Goal: Book appointment/travel/reservation

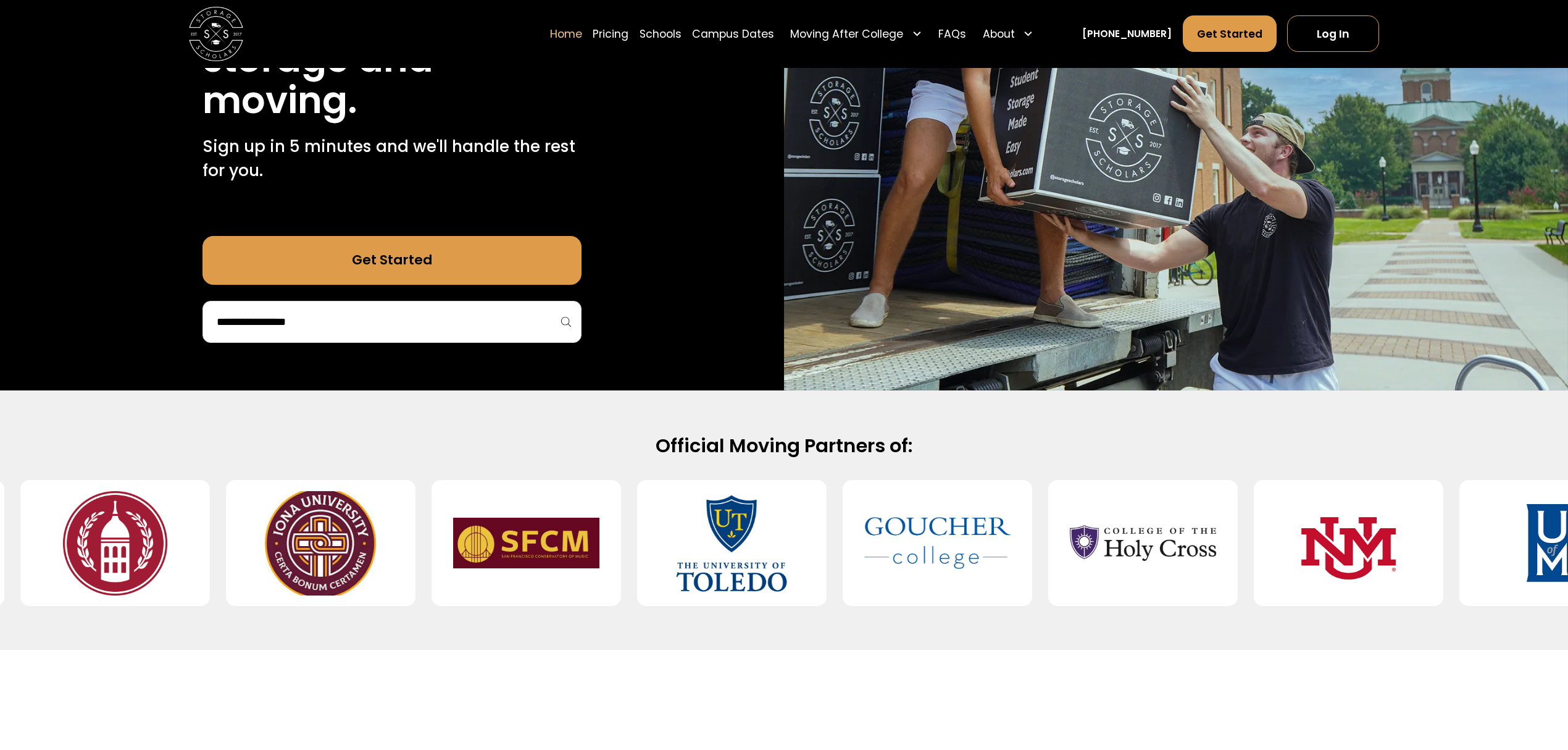
scroll to position [247, 0]
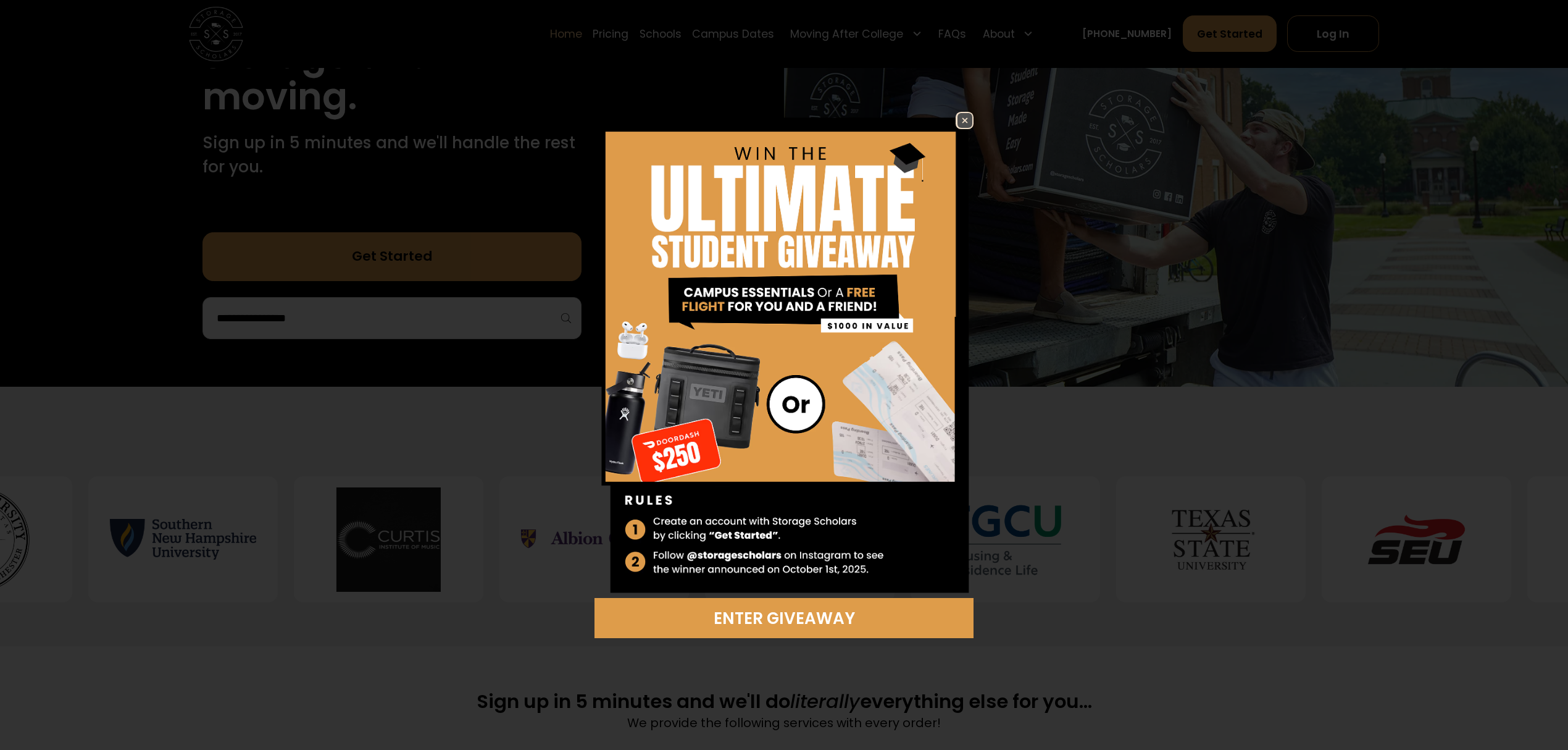
click at [967, 120] on img at bounding box center [965, 120] width 15 height 15
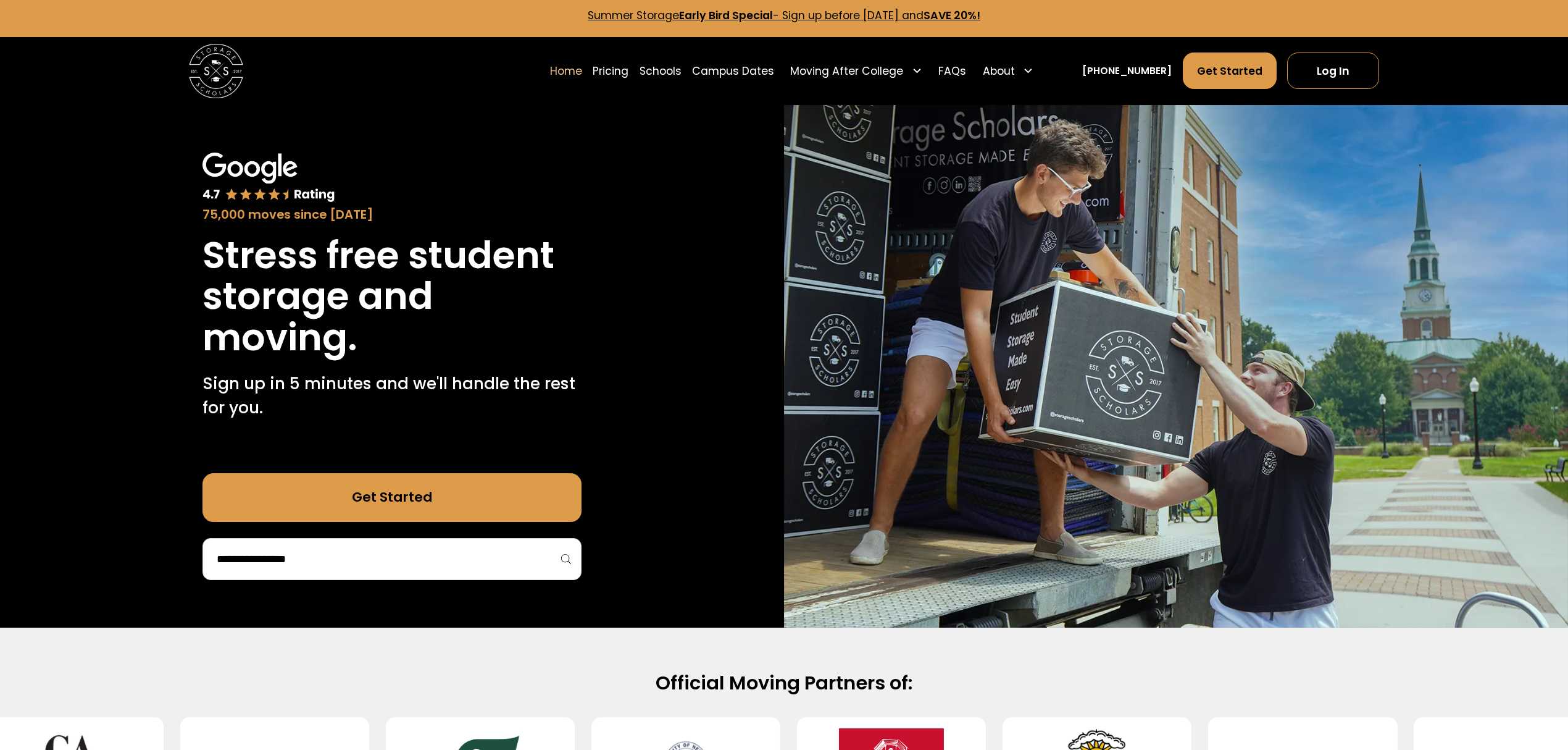
scroll to position [0, 0]
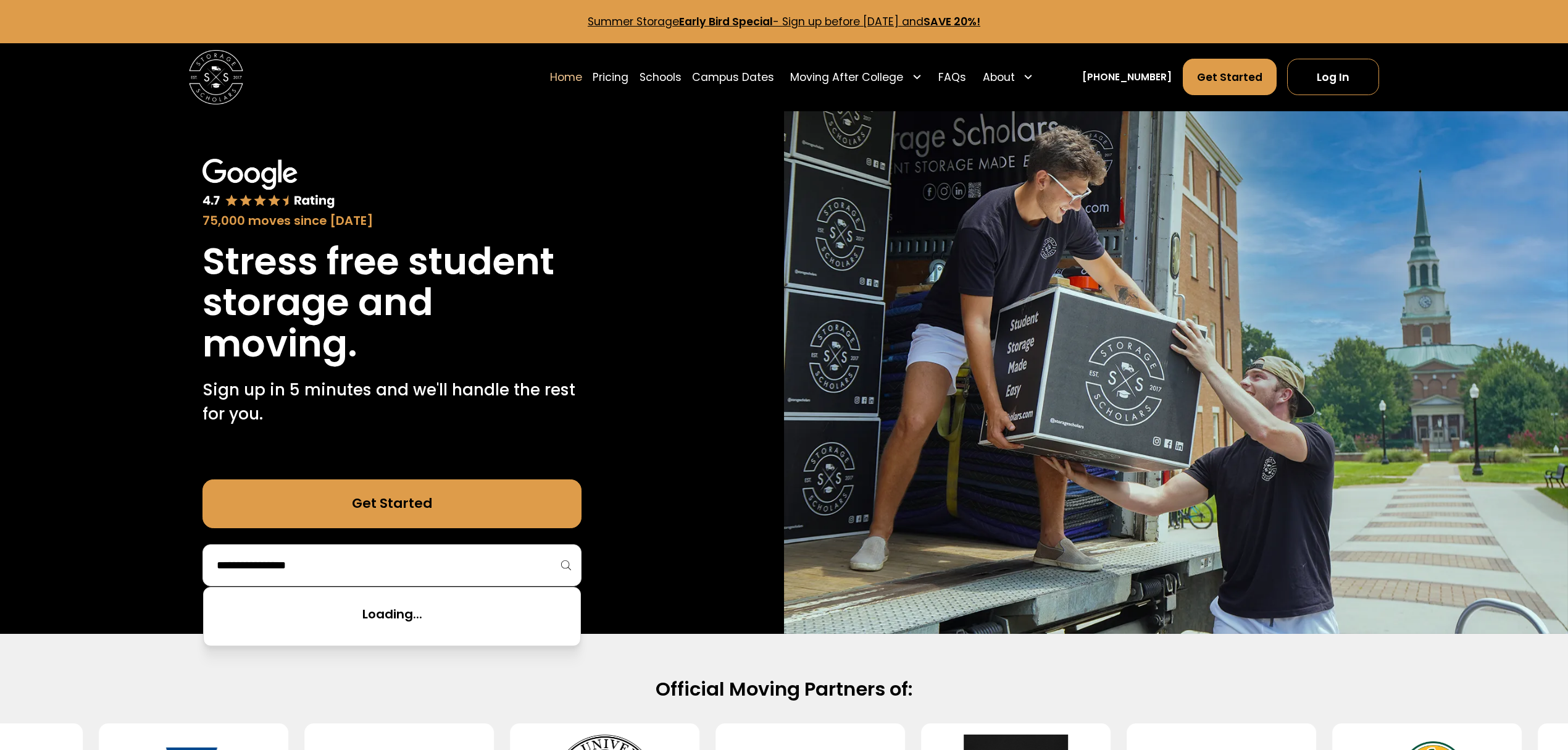
click at [346, 576] on input "search" at bounding box center [392, 565] width 353 height 21
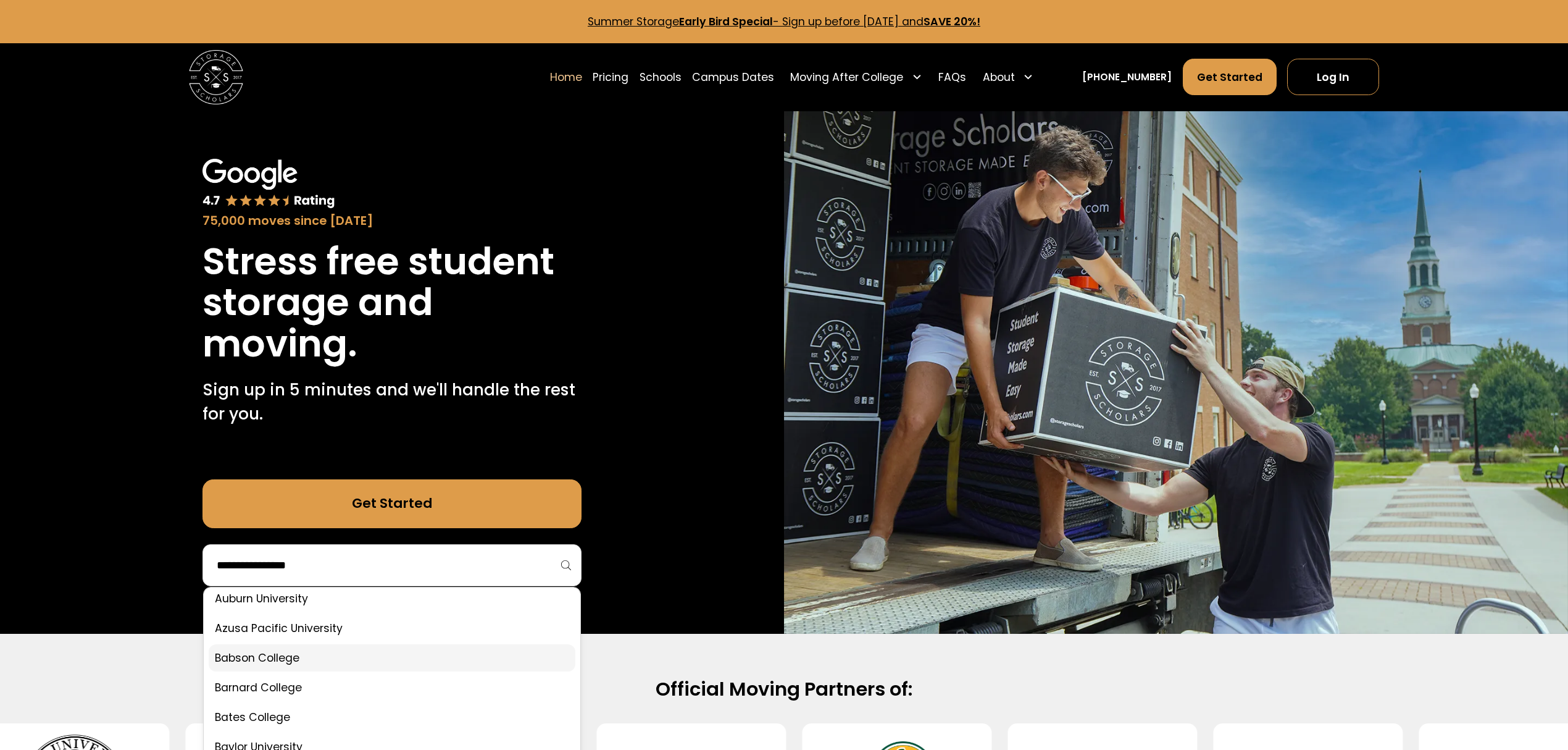
scroll to position [247, 0]
click at [278, 650] on link at bounding box center [391, 657] width 366 height 27
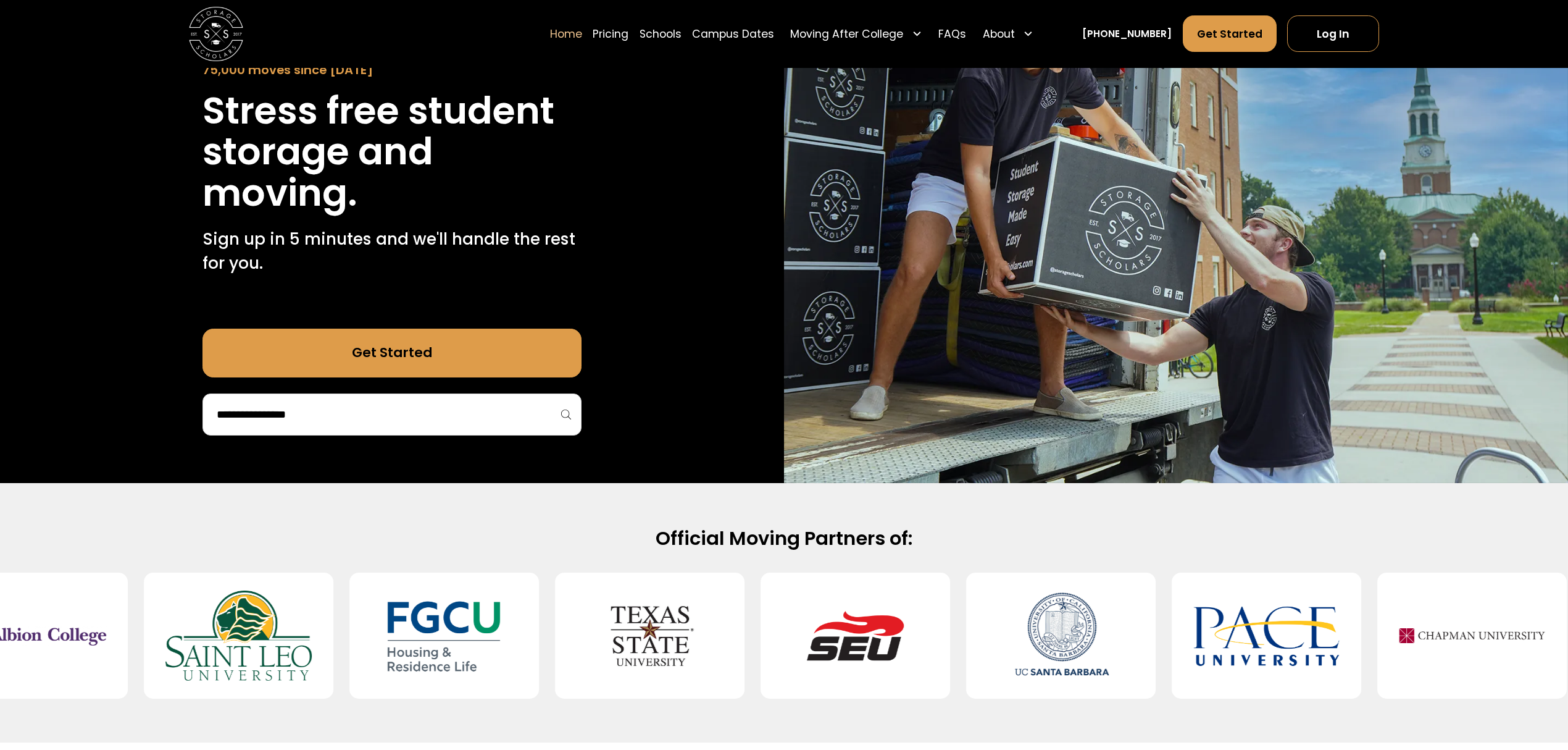
scroll to position [164, 0]
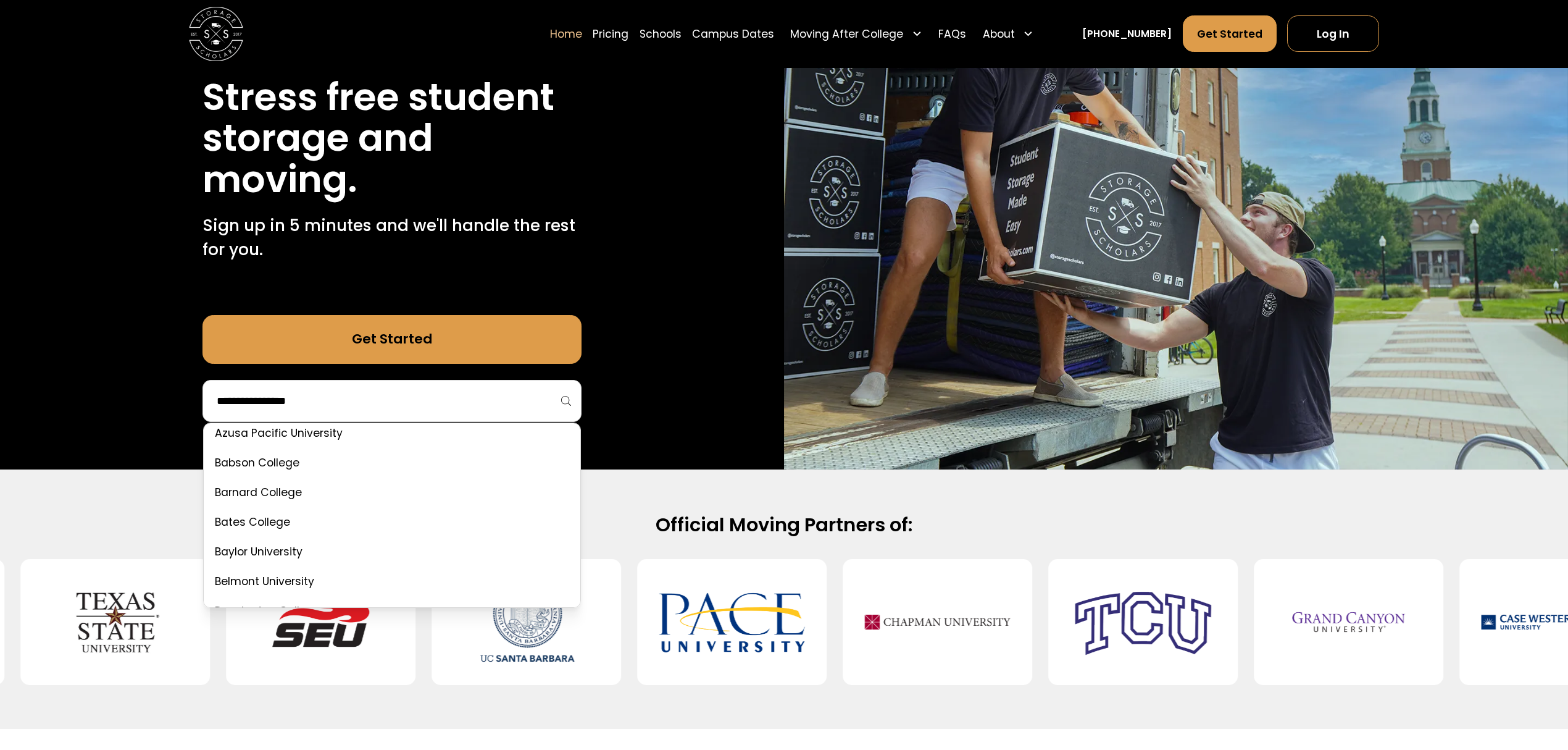
click at [341, 410] on input "search" at bounding box center [392, 400] width 353 height 21
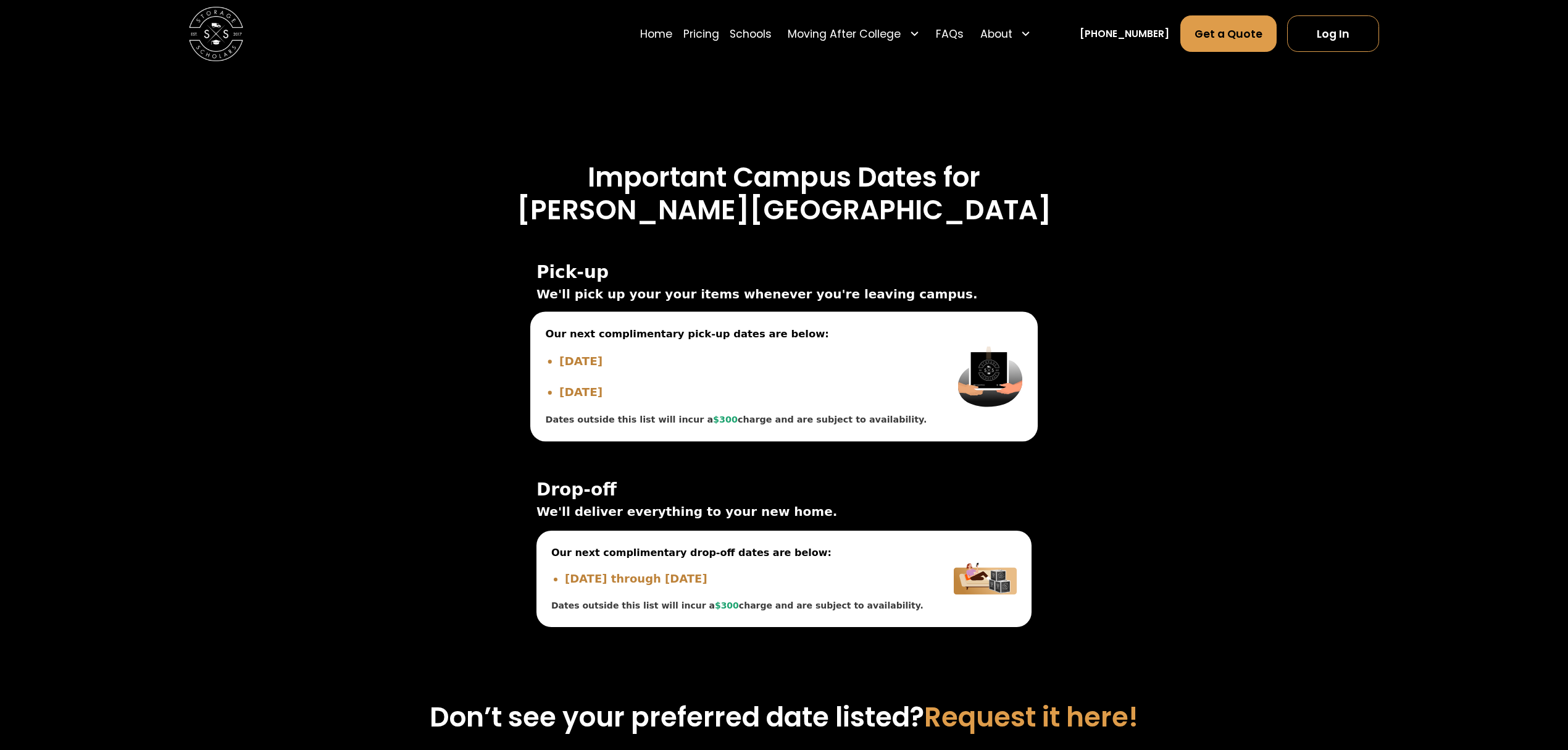
scroll to position [4117, 0]
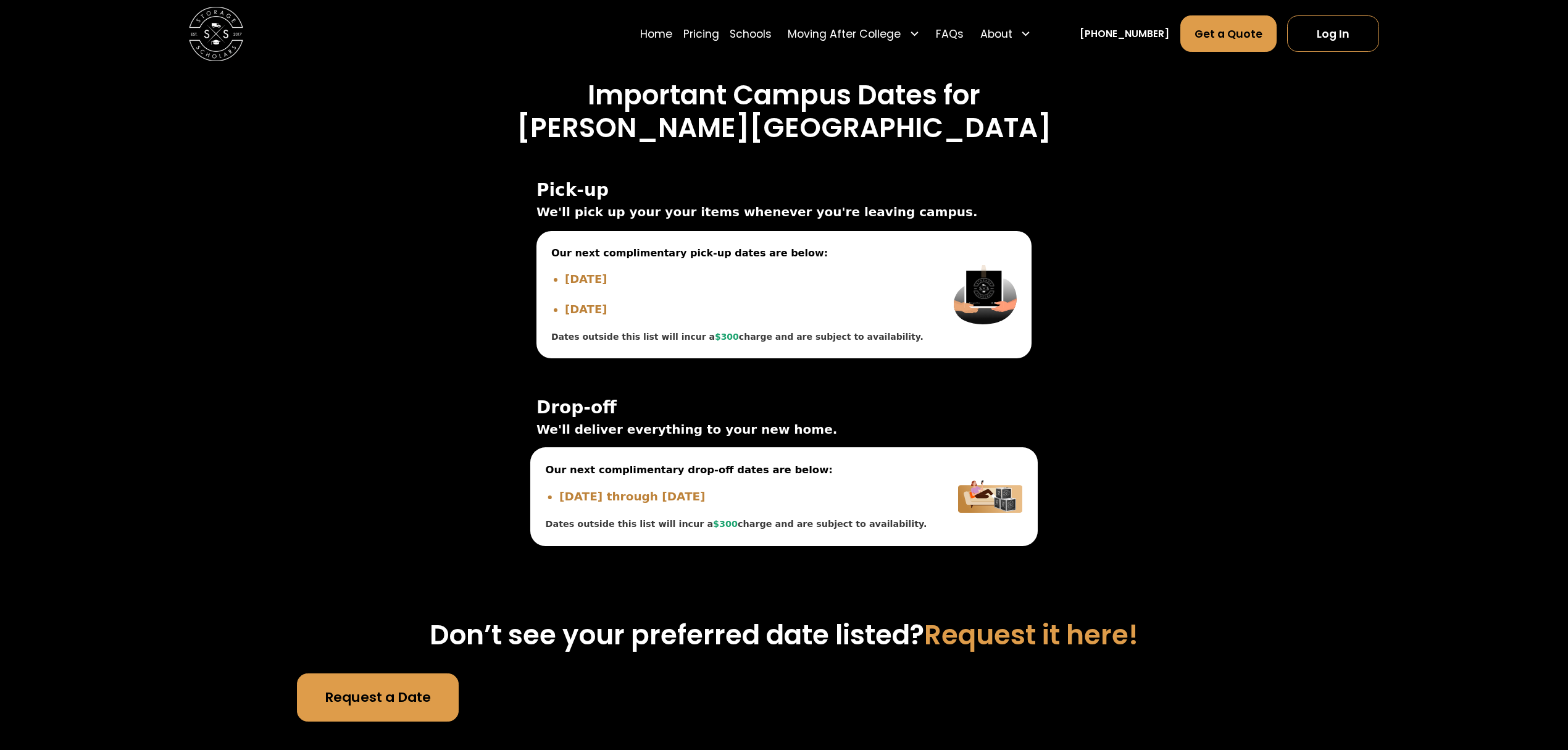
drag, startPoint x: 688, startPoint y: 529, endPoint x: 695, endPoint y: 524, distance: 8.6
click at [713, 528] on span "$300" at bounding box center [725, 524] width 24 height 10
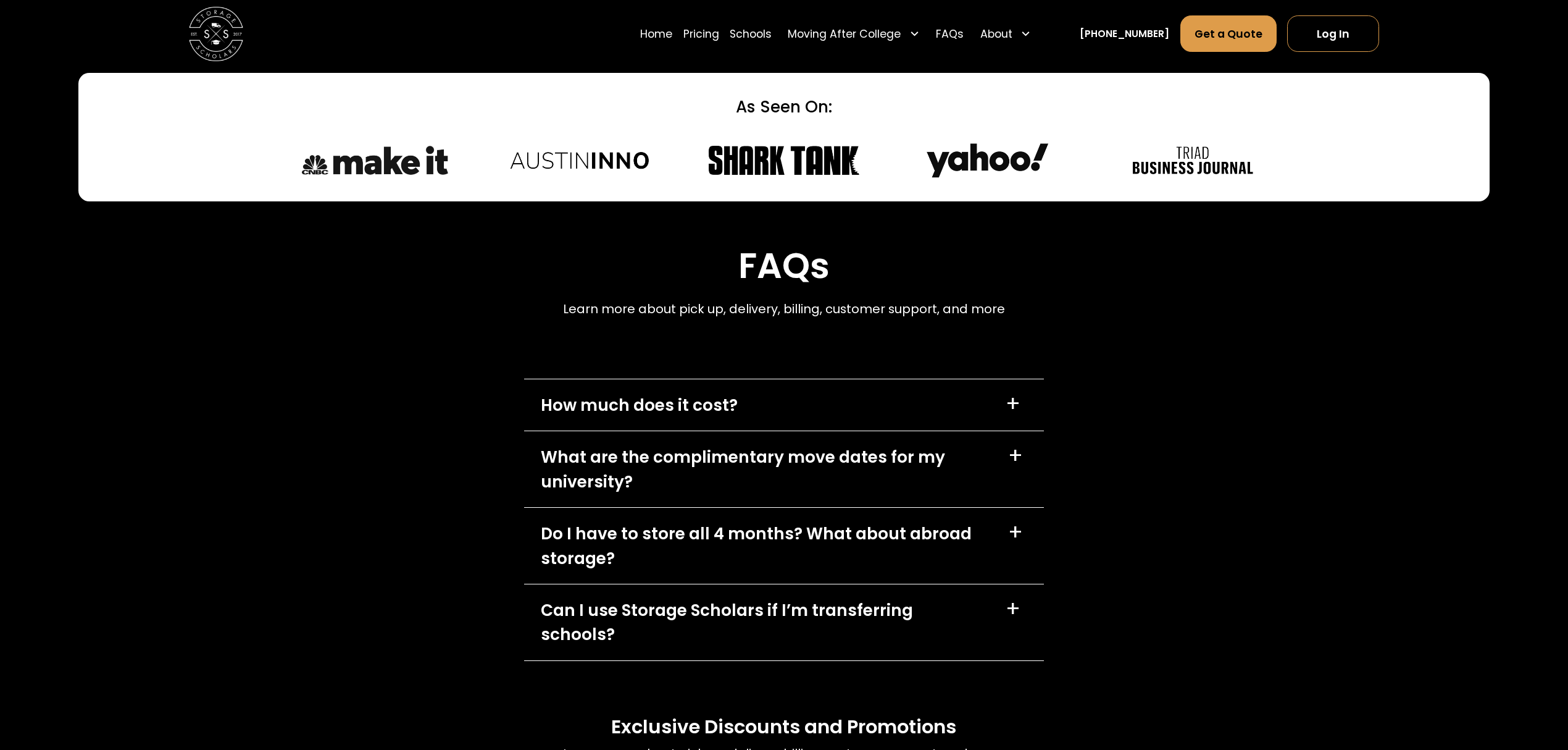
scroll to position [5353, 0]
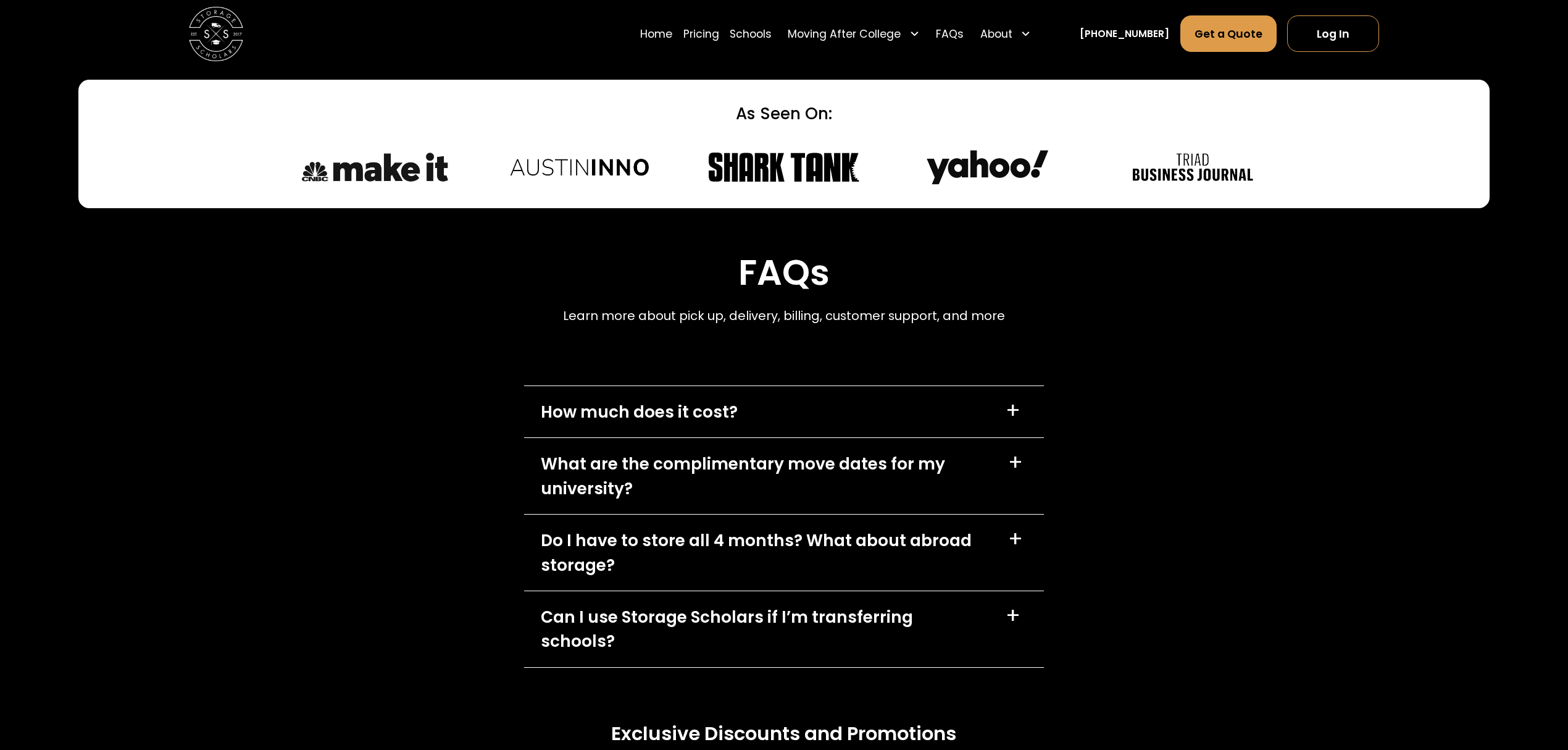
click at [831, 179] on img at bounding box center [783, 167] width 156 height 39
click at [1033, 179] on img at bounding box center [988, 167] width 156 height 39
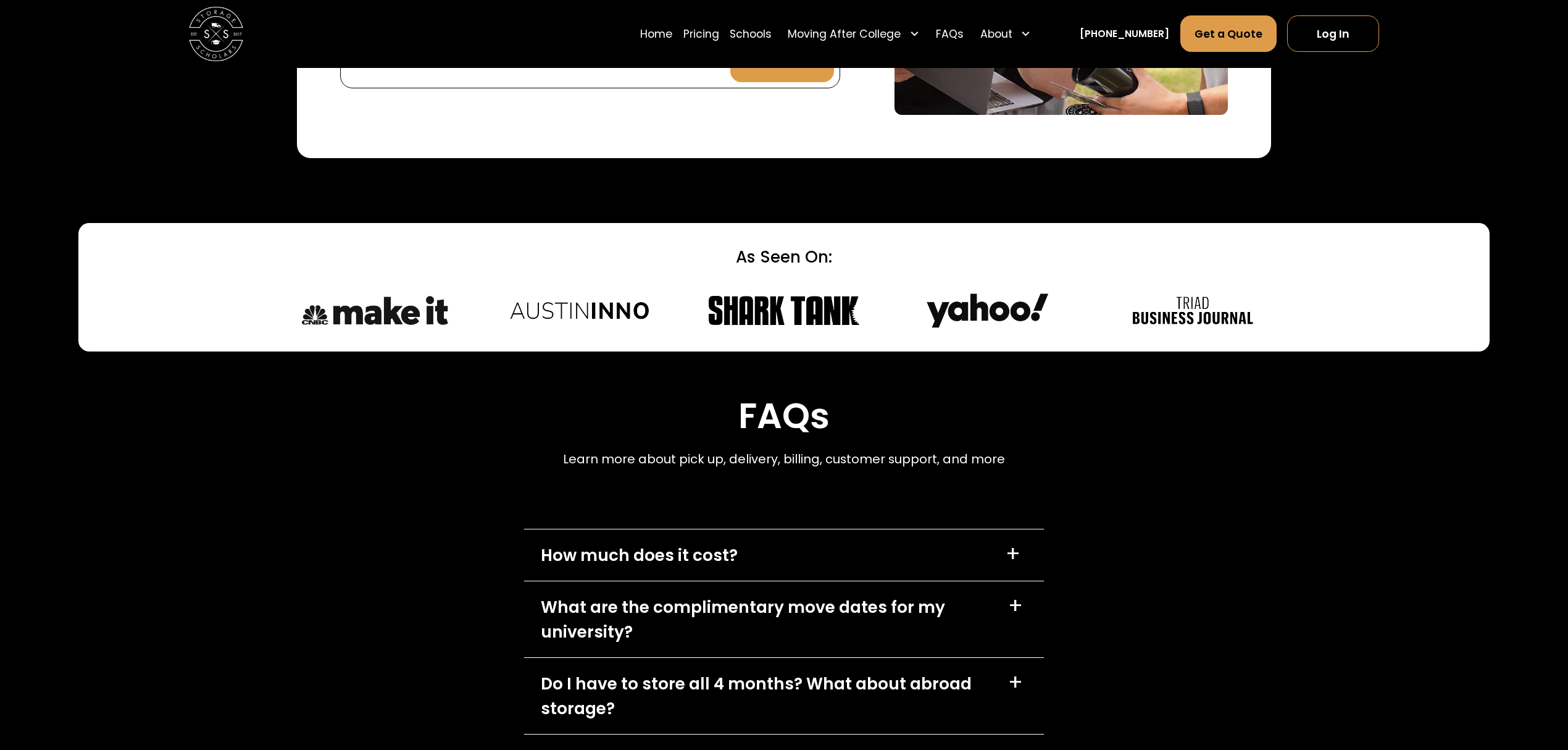
scroll to position [5198, 0]
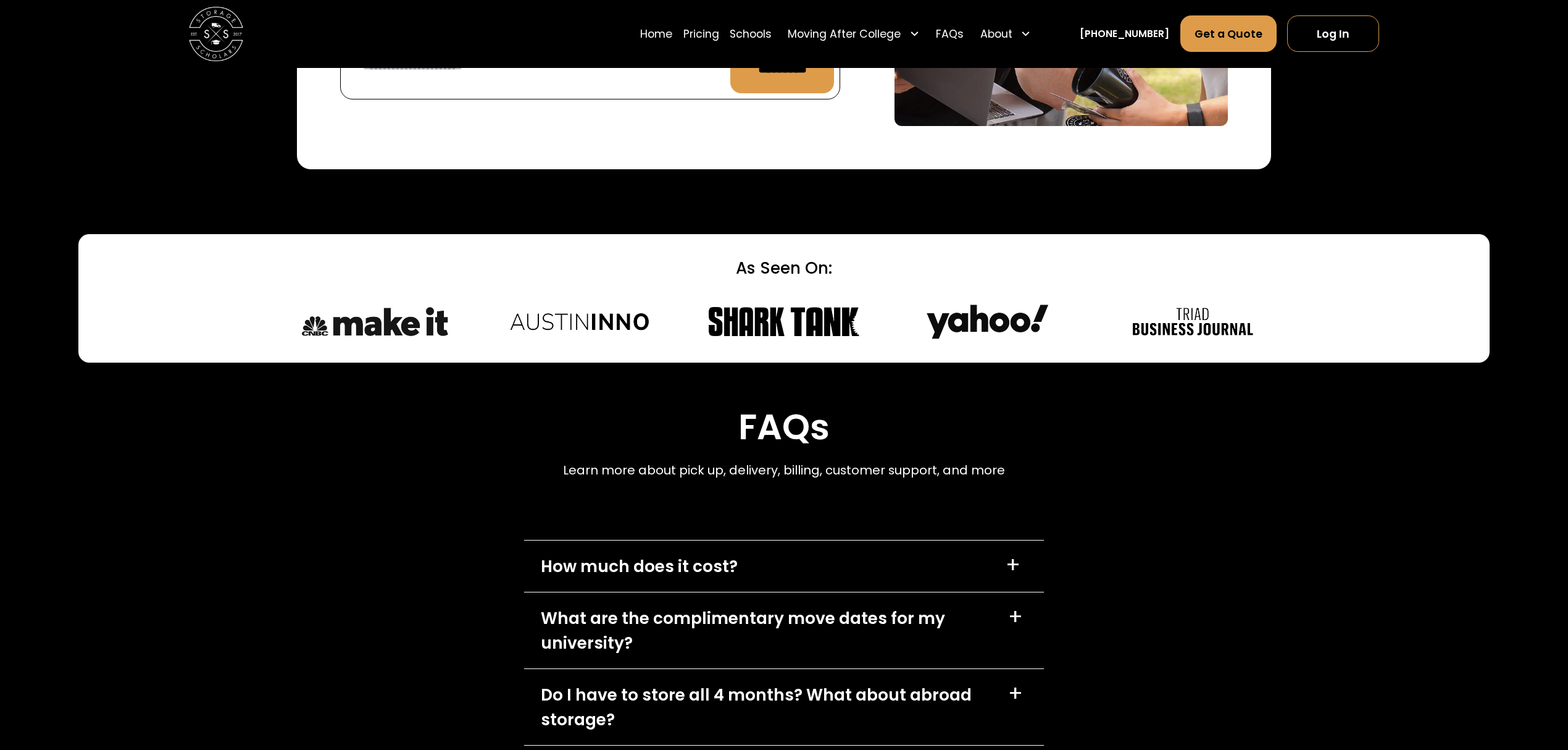
click at [406, 315] on img at bounding box center [374, 321] width 156 height 39
click at [473, 314] on div at bounding box center [783, 321] width 974 height 39
click at [415, 324] on img at bounding box center [374, 321] width 156 height 39
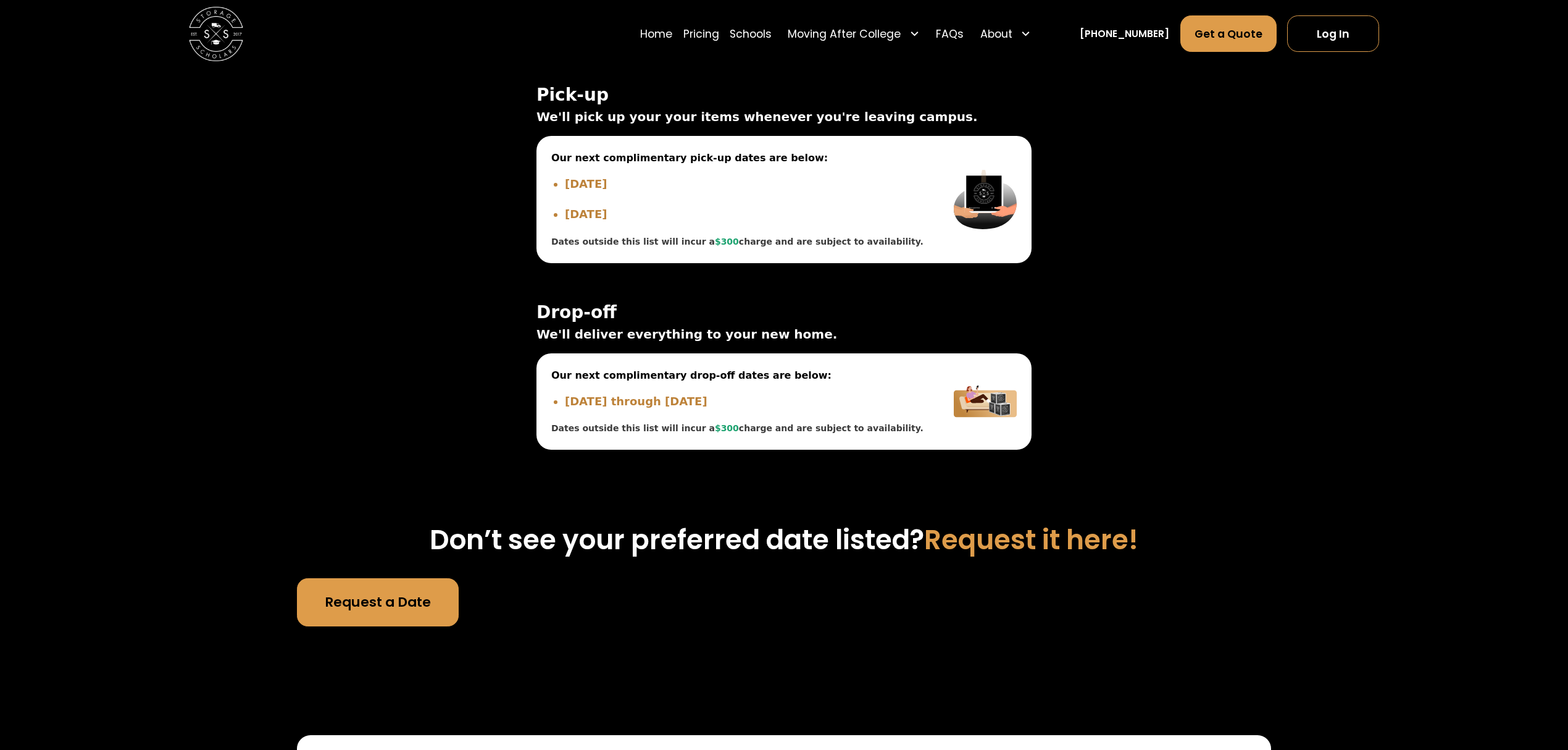
scroll to position [4210, 0]
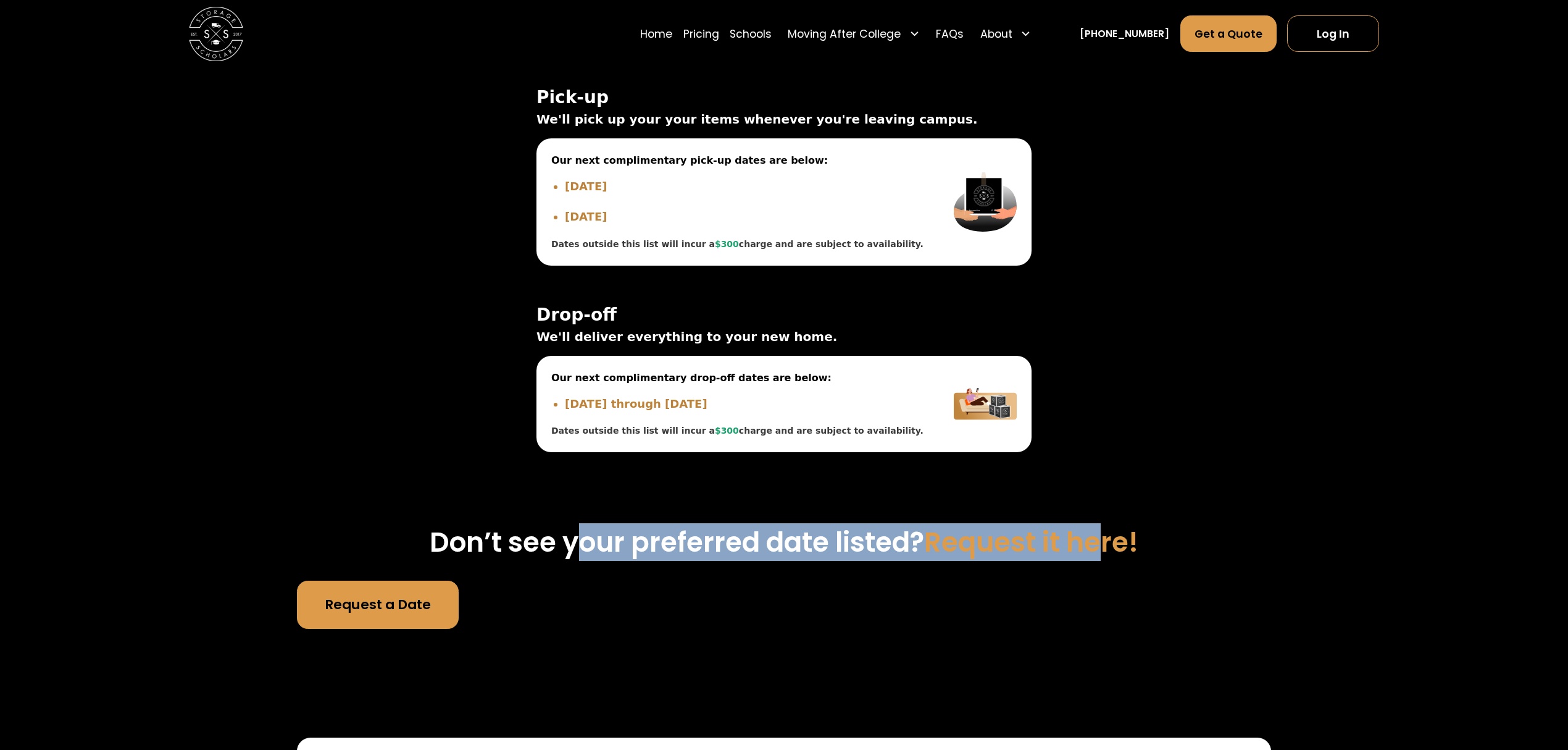
drag, startPoint x: 570, startPoint y: 543, endPoint x: 1112, endPoint y: 537, distance: 542.0
click at [1112, 537] on h3 "Don’t see your preferred date listed? Request it here!" at bounding box center [783, 543] width 974 height 33
click at [1178, 542] on h3 "Don’t see your preferred date listed? Request it here!" at bounding box center [783, 543] width 974 height 33
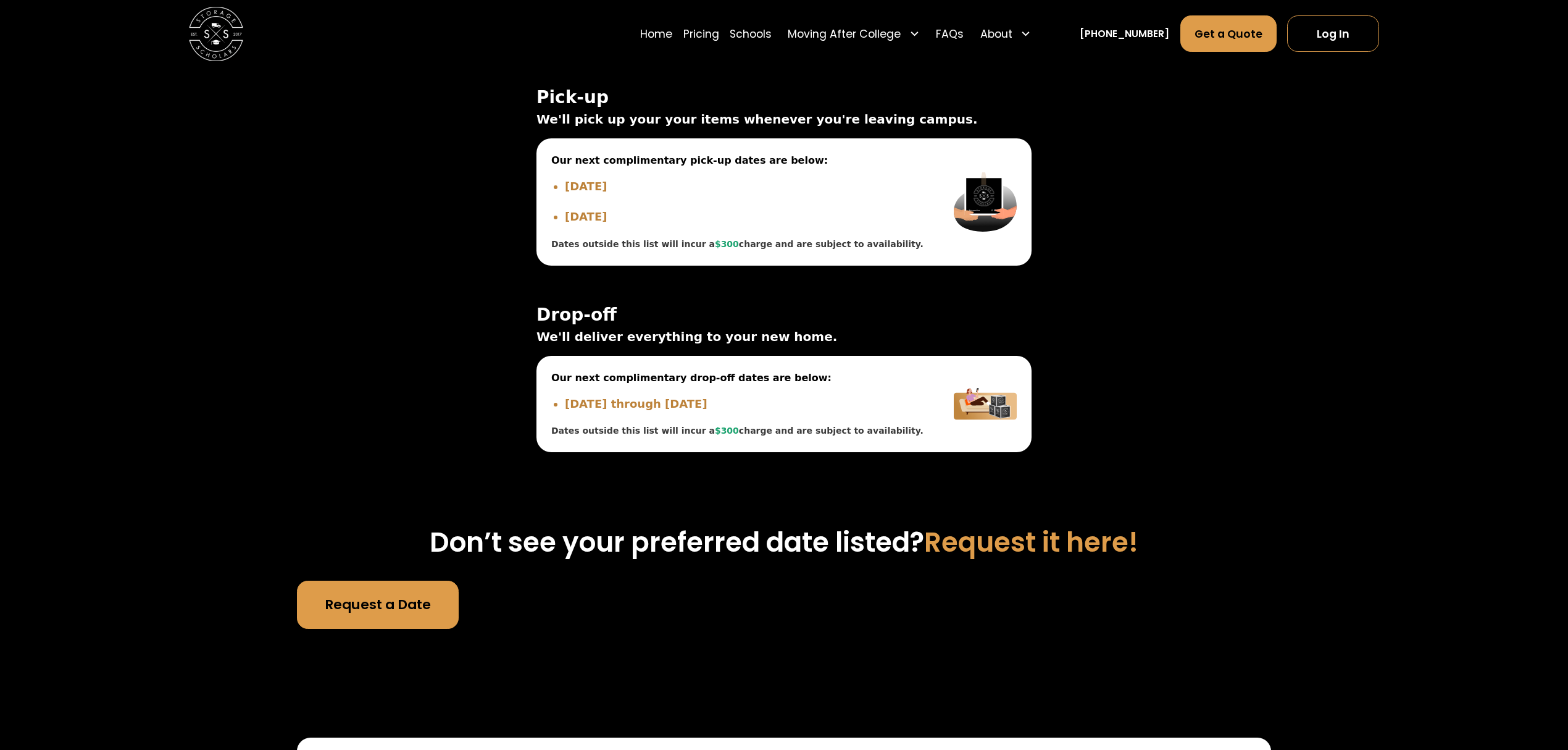
click at [386, 627] on link "Request a Date" at bounding box center [378, 605] width 162 height 49
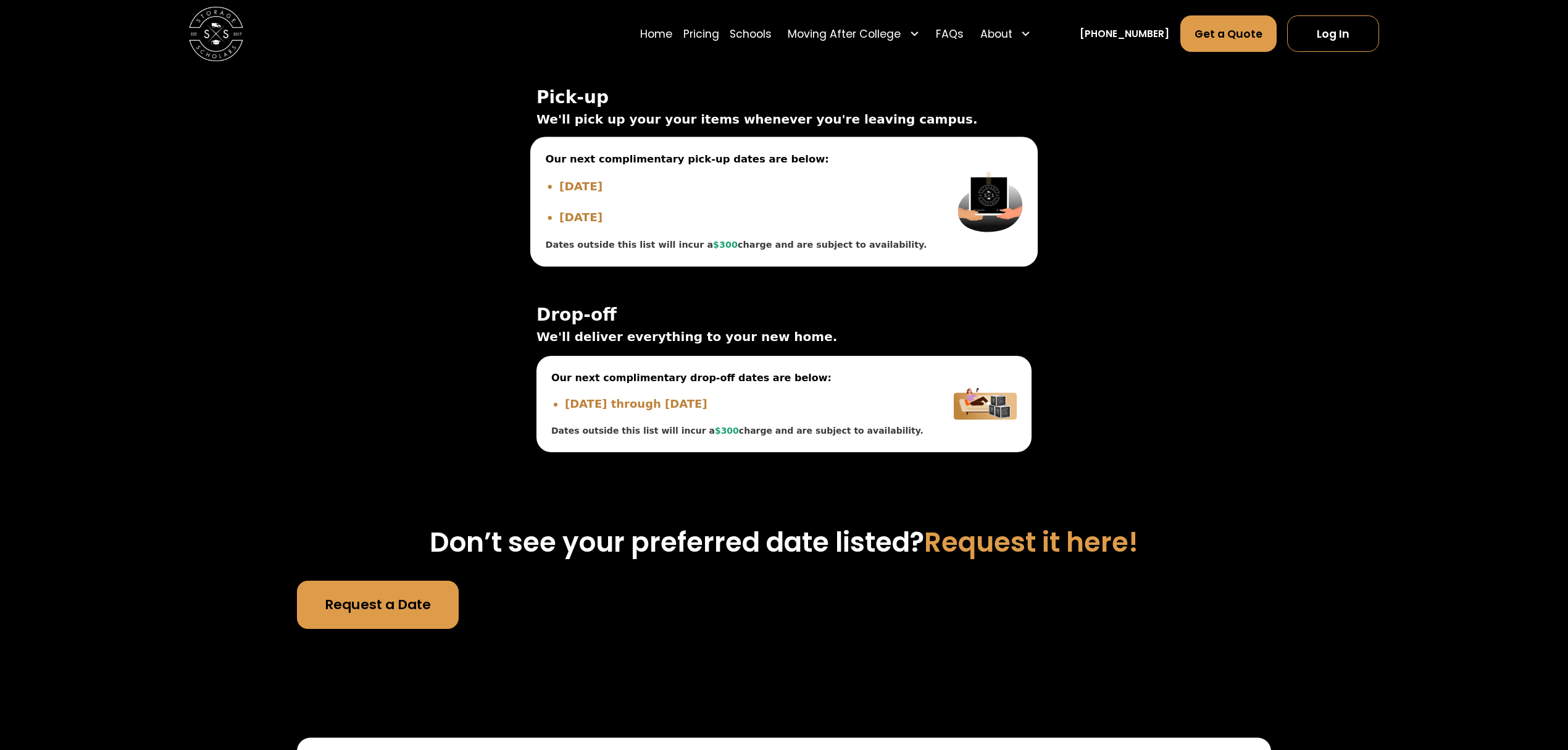
click at [601, 189] on li "[DATE]" at bounding box center [743, 186] width 368 height 17
click at [713, 250] on span "$300" at bounding box center [725, 245] width 24 height 10
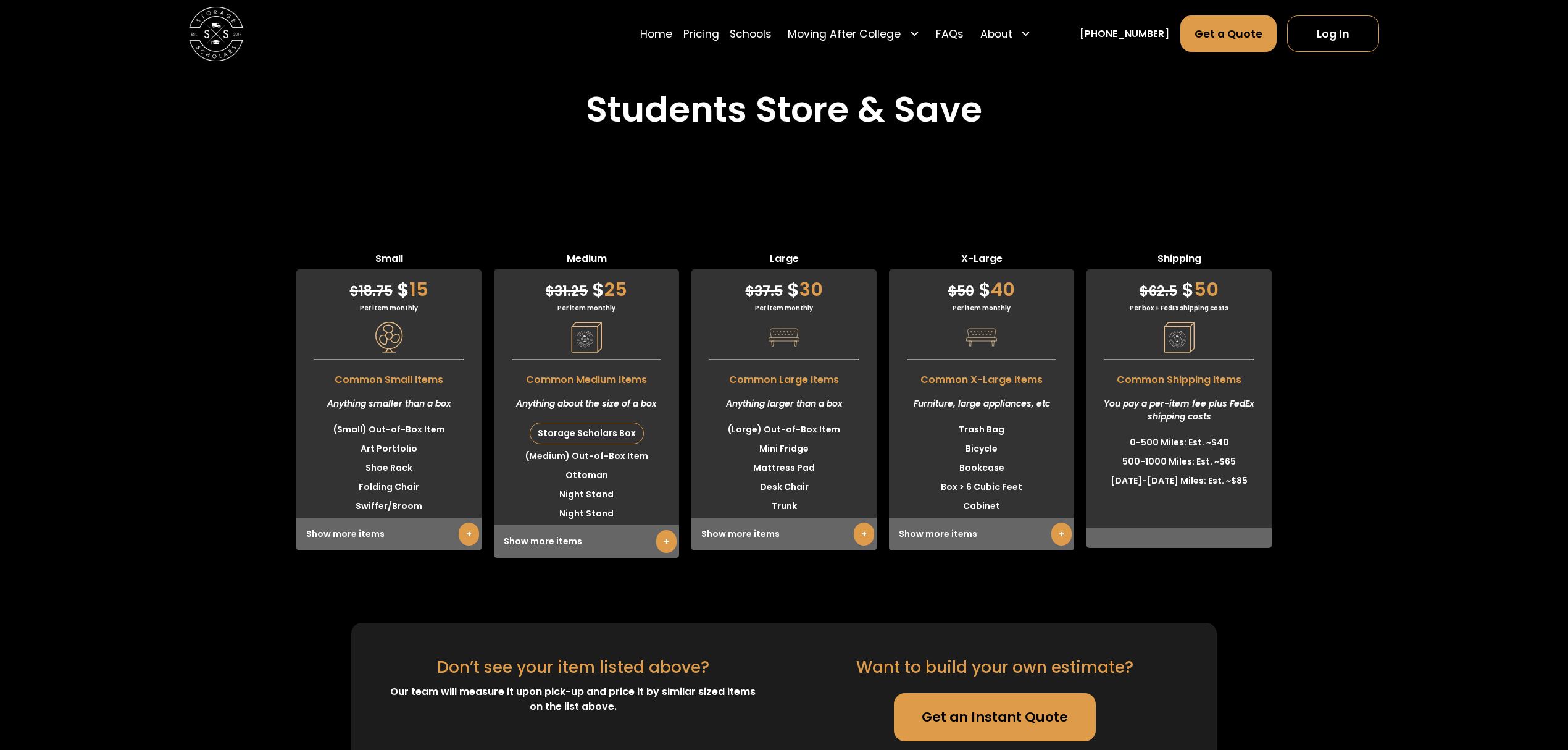
scroll to position [3304, 0]
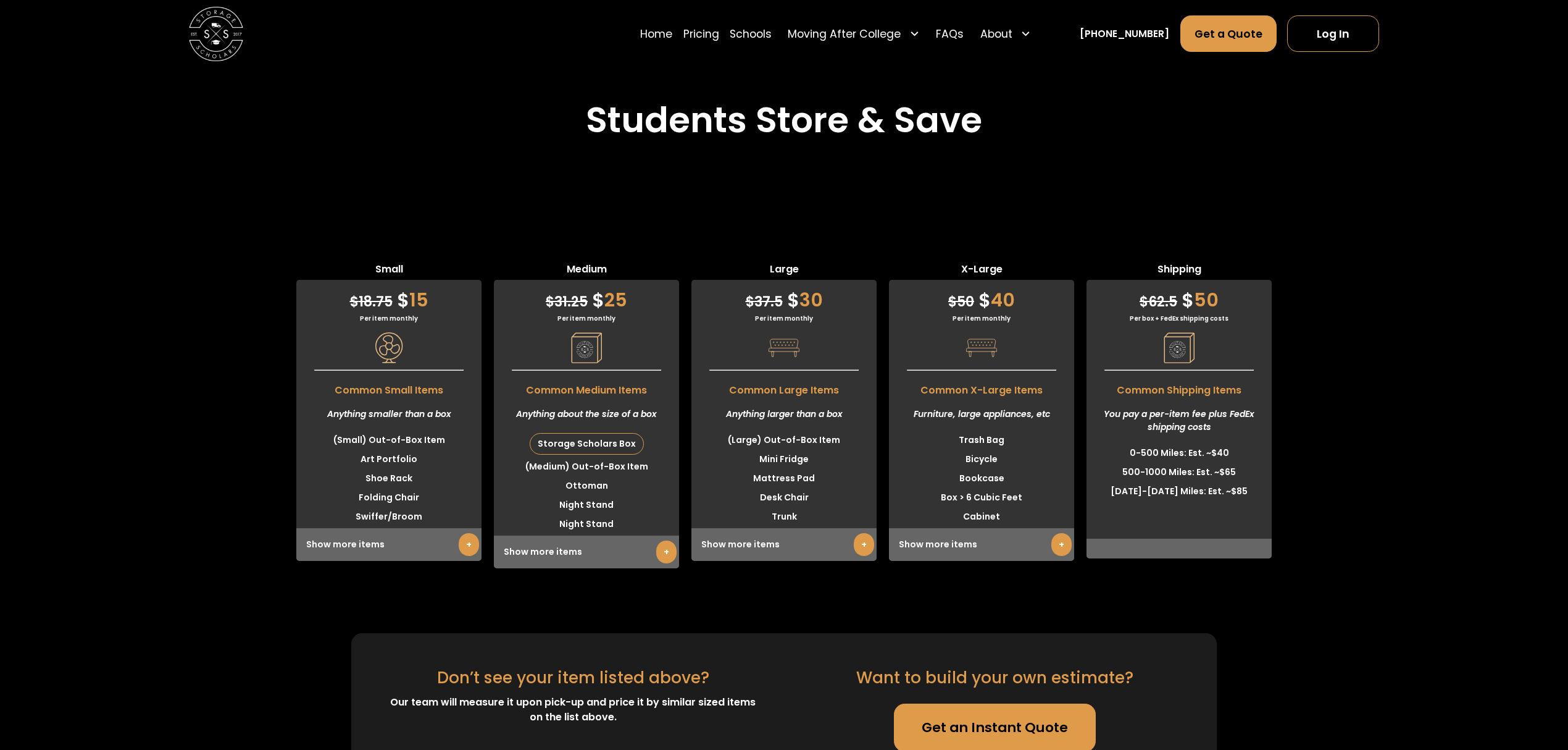
click at [538, 551] on div "Show more items +" at bounding box center [586, 552] width 185 height 33
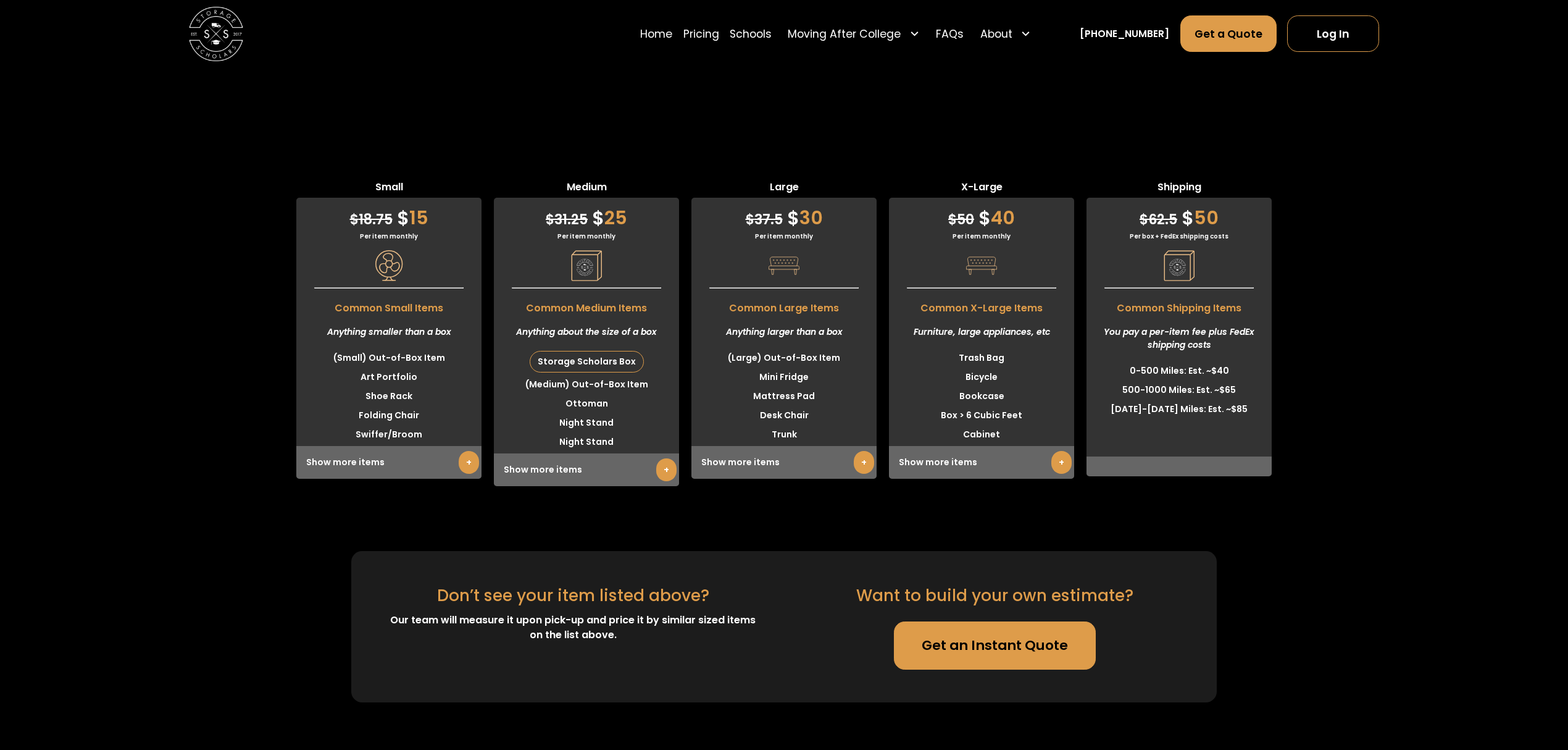
click at [668, 475] on link "+" at bounding box center [666, 470] width 20 height 23
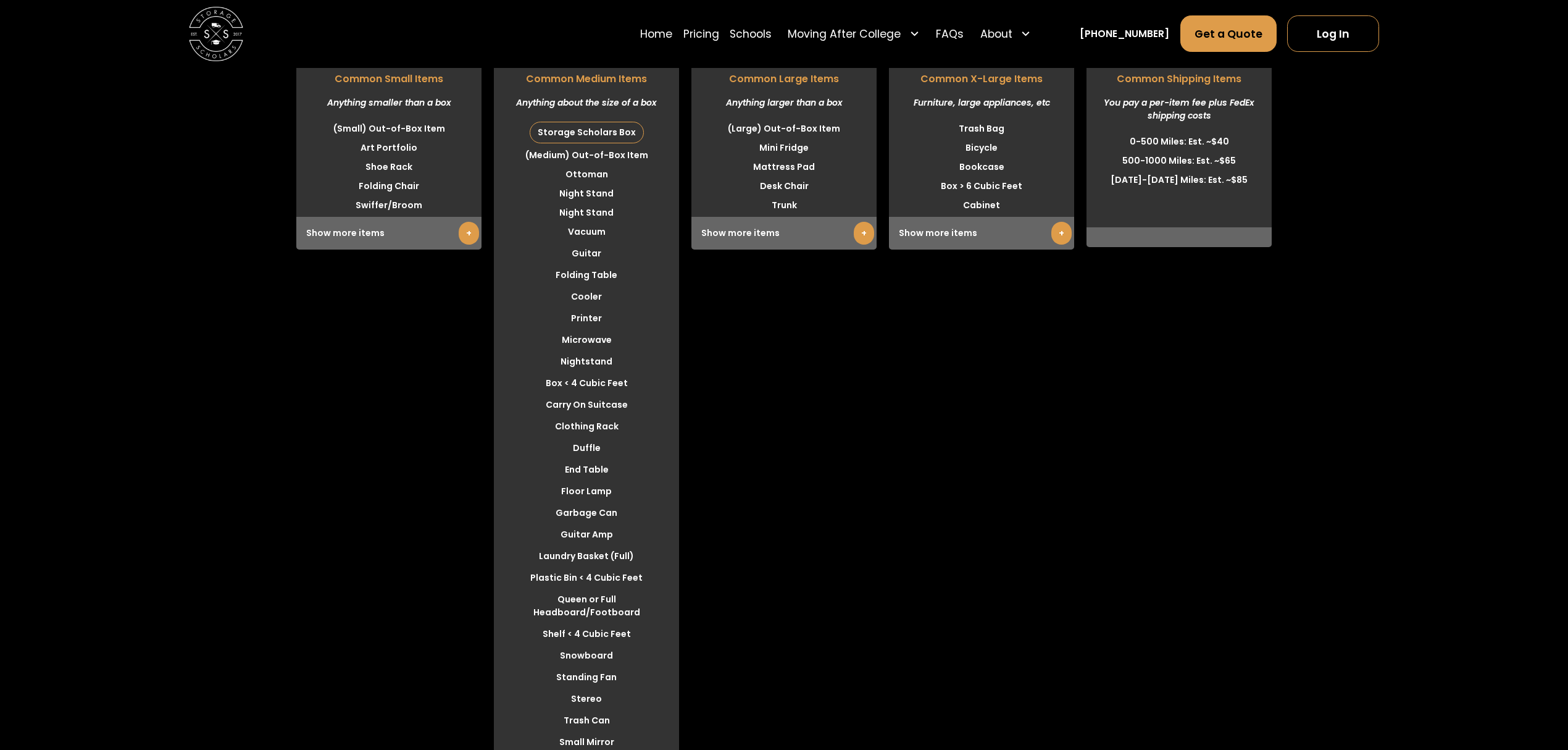
scroll to position [3469, 0]
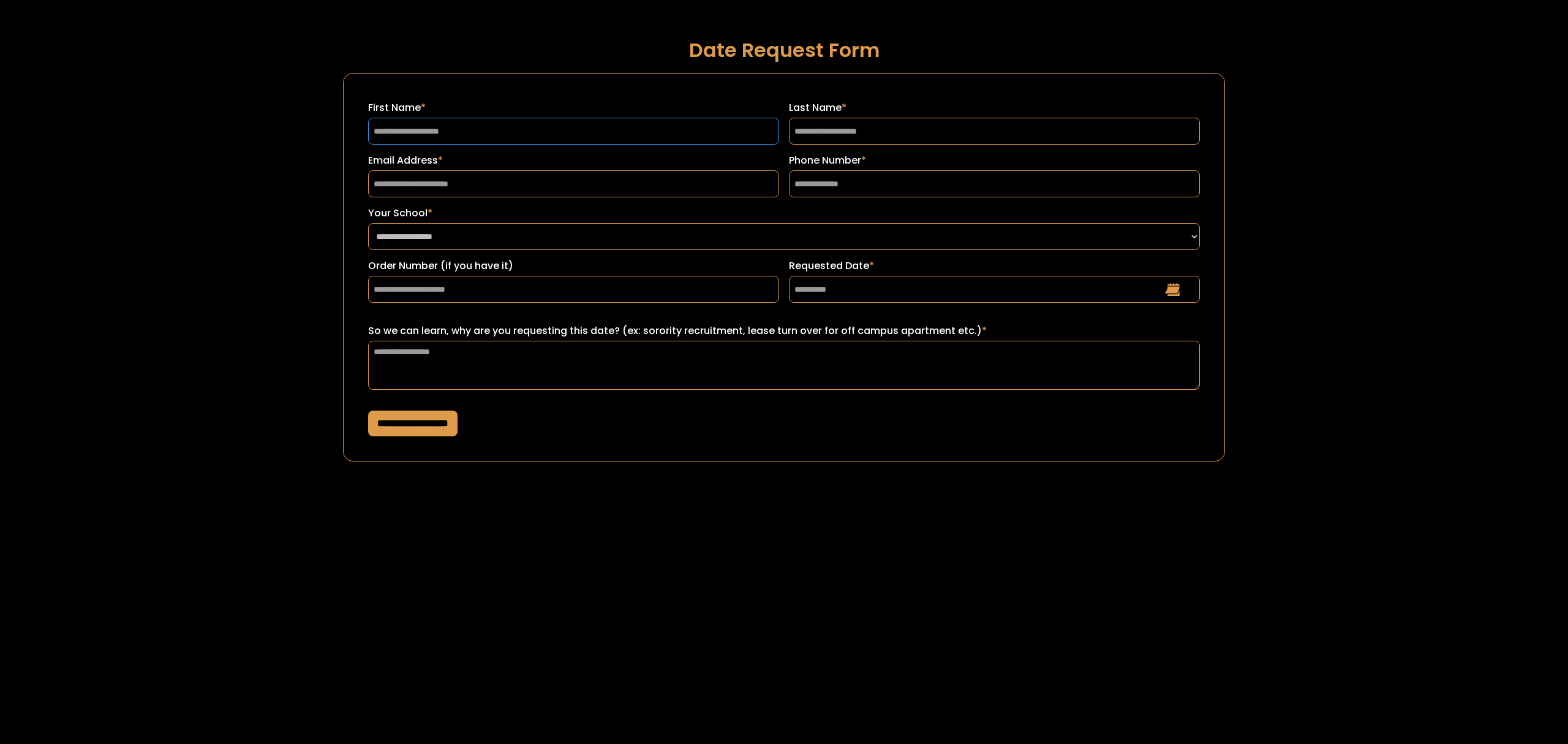
click at [587, 135] on input "First Name *" at bounding box center [574, 131] width 411 height 27
click at [1086, 567] on body "**********" at bounding box center [784, 372] width 1568 height 744
